Goal: Task Accomplishment & Management: Manage account settings

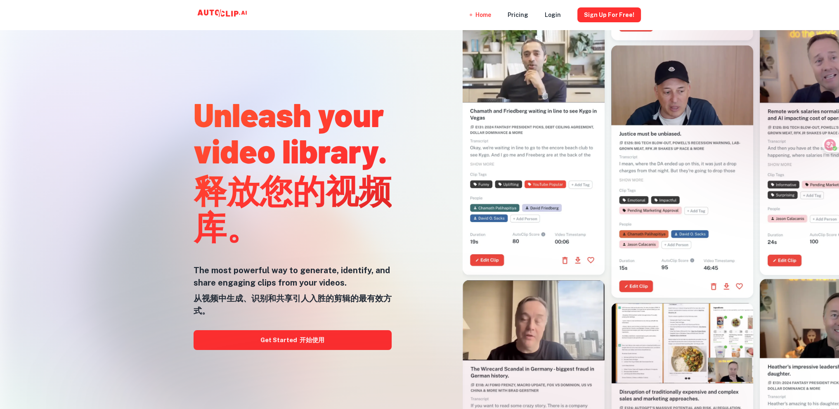
click at [334, 343] on div at bounding box center [419, 409] width 671 height 165
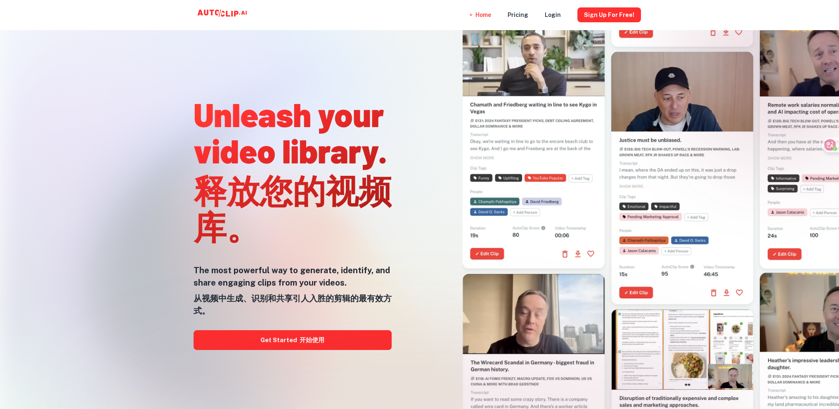
click at [290, 339] on div at bounding box center [419, 409] width 671 height 165
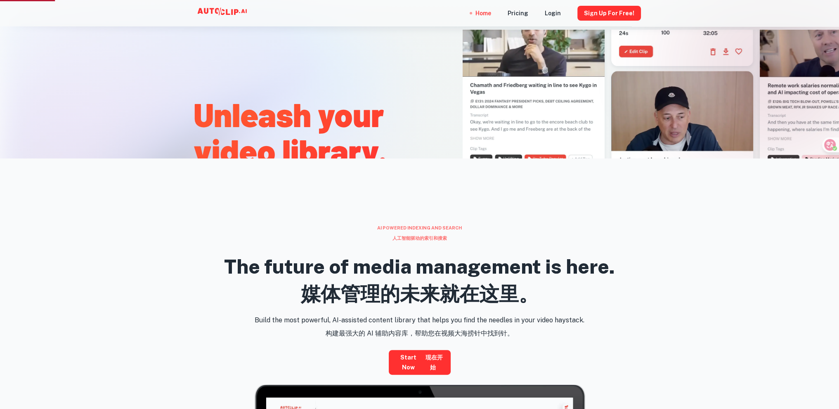
scroll to position [454, 0]
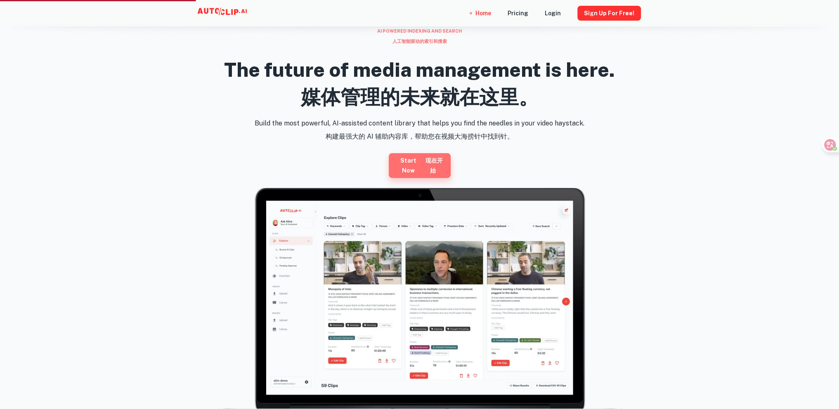
click at [419, 166] on link "Start now 现在开始" at bounding box center [420, 165] width 62 height 25
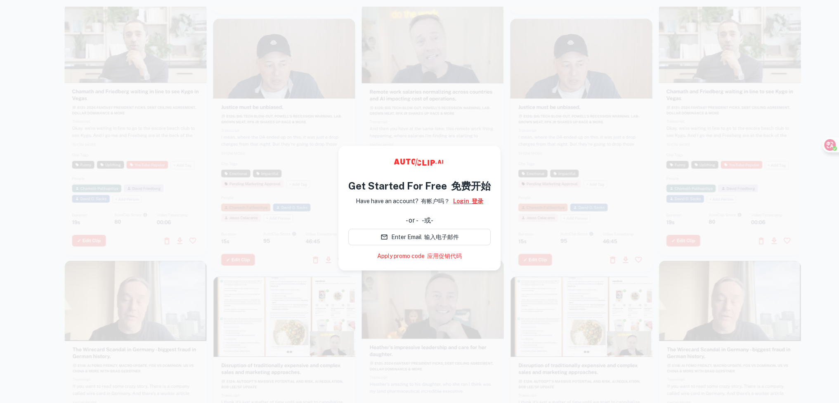
click at [472, 203] on font "登录" at bounding box center [478, 201] width 12 height 7
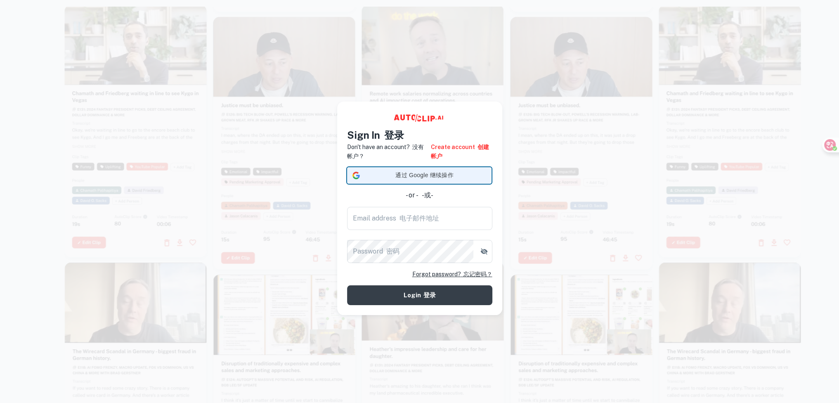
click at [426, 173] on span "通过 Google 继续操作" at bounding box center [424, 175] width 123 height 9
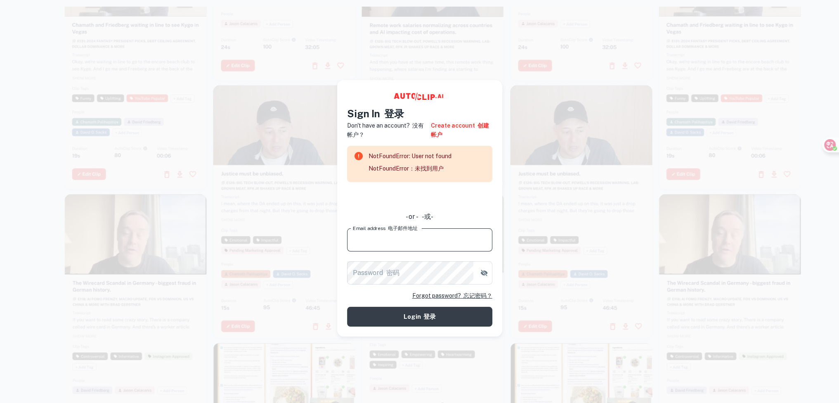
click at [436, 237] on input "Email address 电子邮件地址" at bounding box center [419, 239] width 145 height 23
click at [452, 128] on link "Create account 创建帐户" at bounding box center [461, 130] width 61 height 18
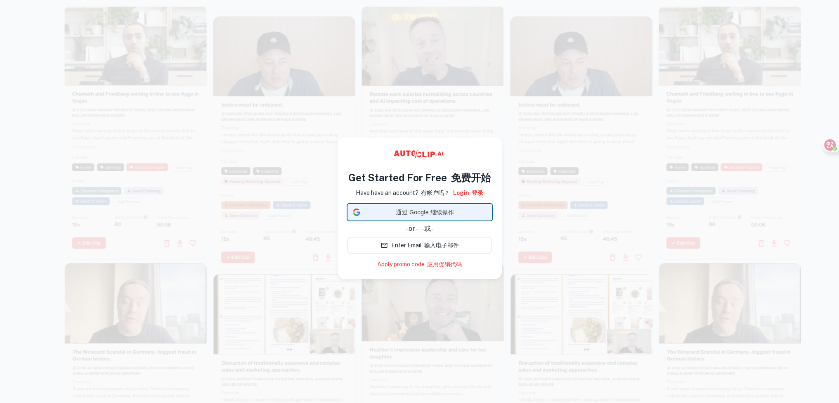
click at [445, 213] on span "通过 Google 继续操作" at bounding box center [425, 212] width 123 height 9
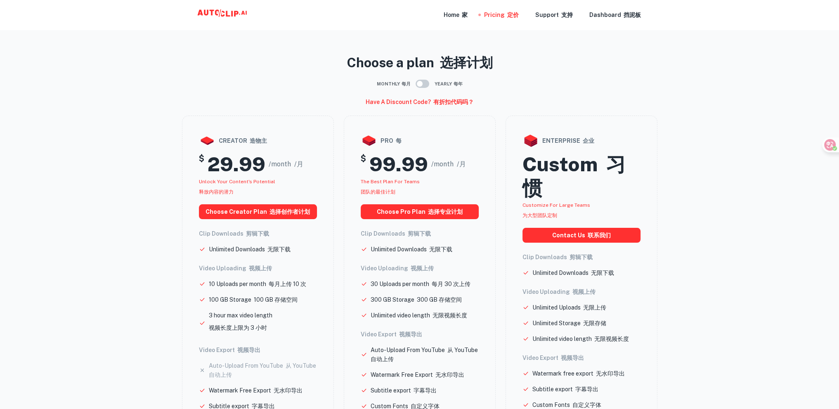
click at [239, 10] on icon at bounding box center [223, 15] width 83 height 17
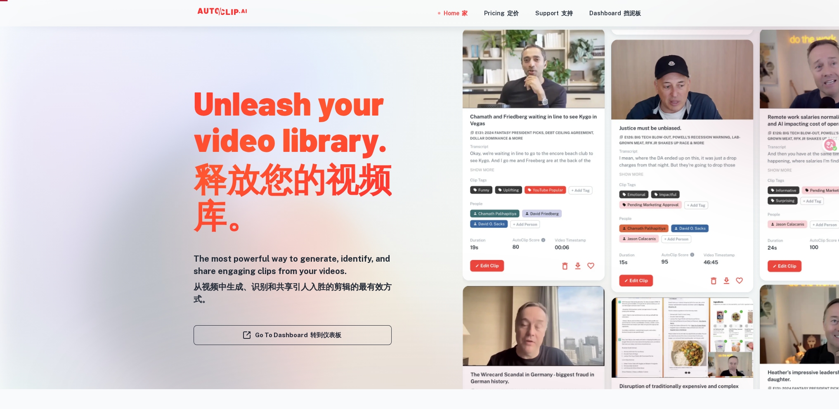
scroll to position [41, 0]
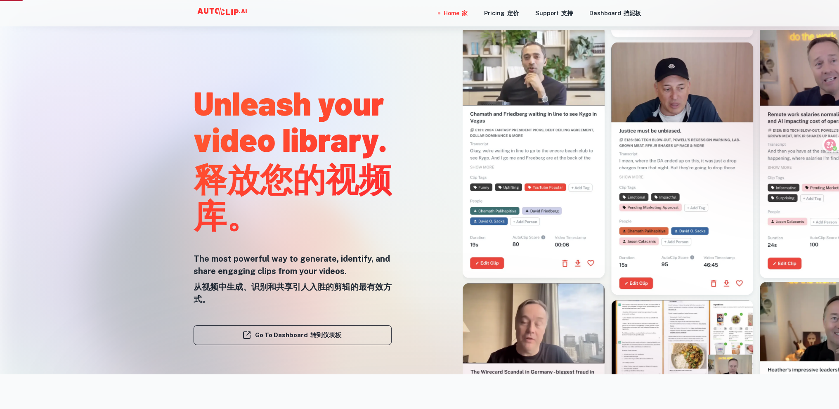
click at [327, 337] on div at bounding box center [419, 409] width 671 height 165
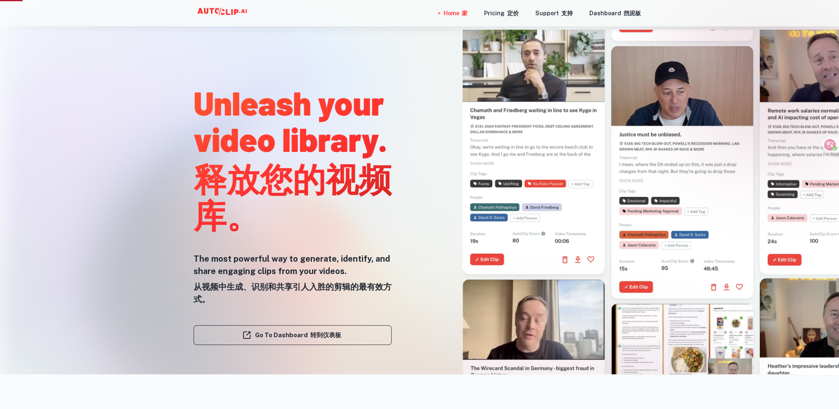
click at [285, 336] on div at bounding box center [419, 409] width 671 height 165
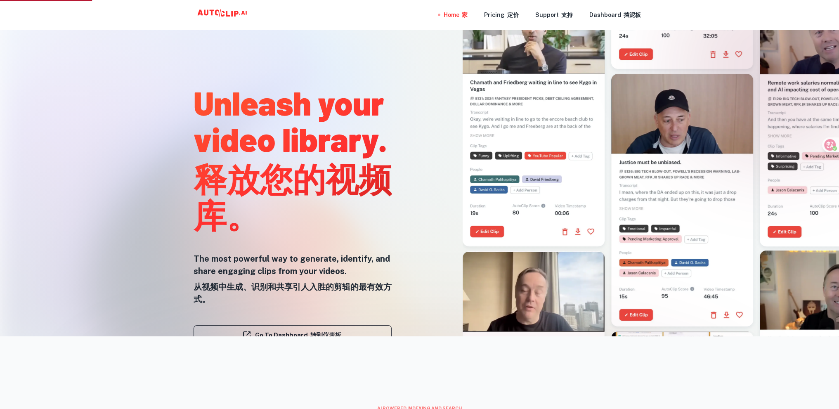
scroll to position [0, 0]
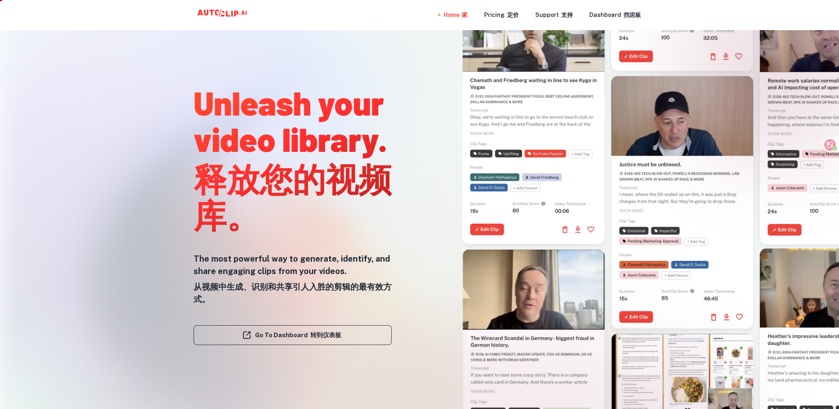
click at [297, 340] on div at bounding box center [419, 409] width 671 height 165
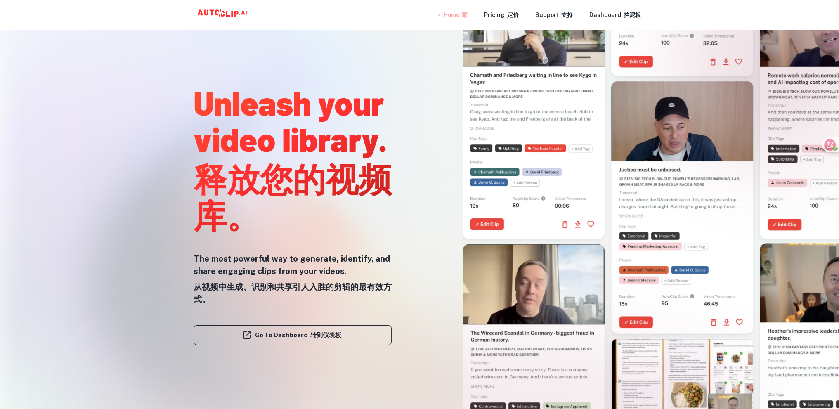
click at [462, 18] on div "Home 家" at bounding box center [456, 15] width 24 height 30
